Goal: Transaction & Acquisition: Purchase product/service

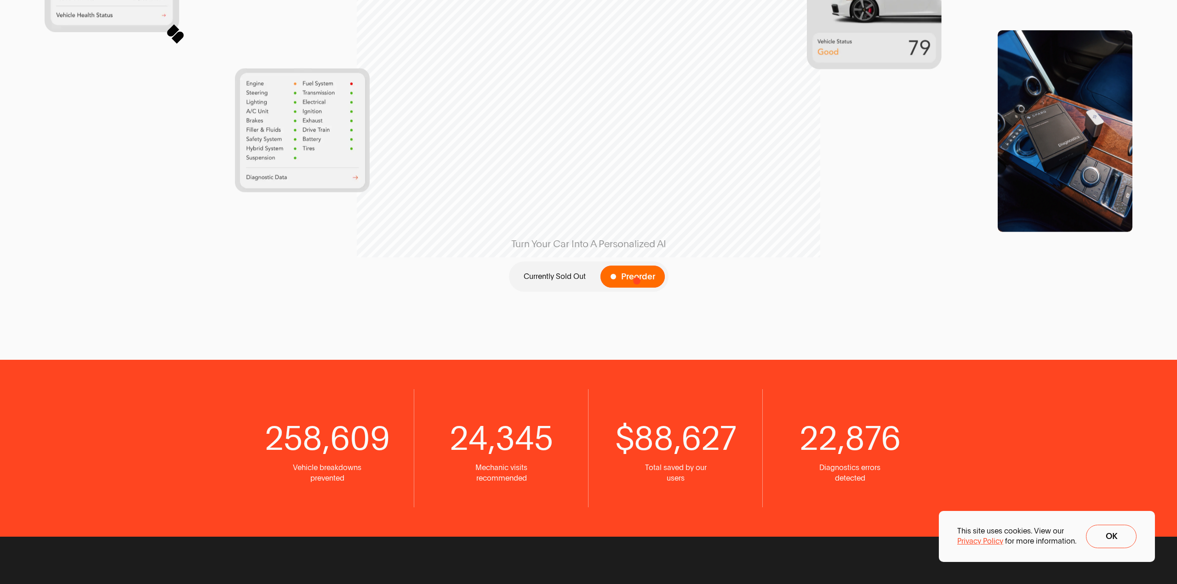
click at [637, 281] on span "Preorder" at bounding box center [638, 277] width 34 height 9
